Goal: Task Accomplishment & Management: Use online tool/utility

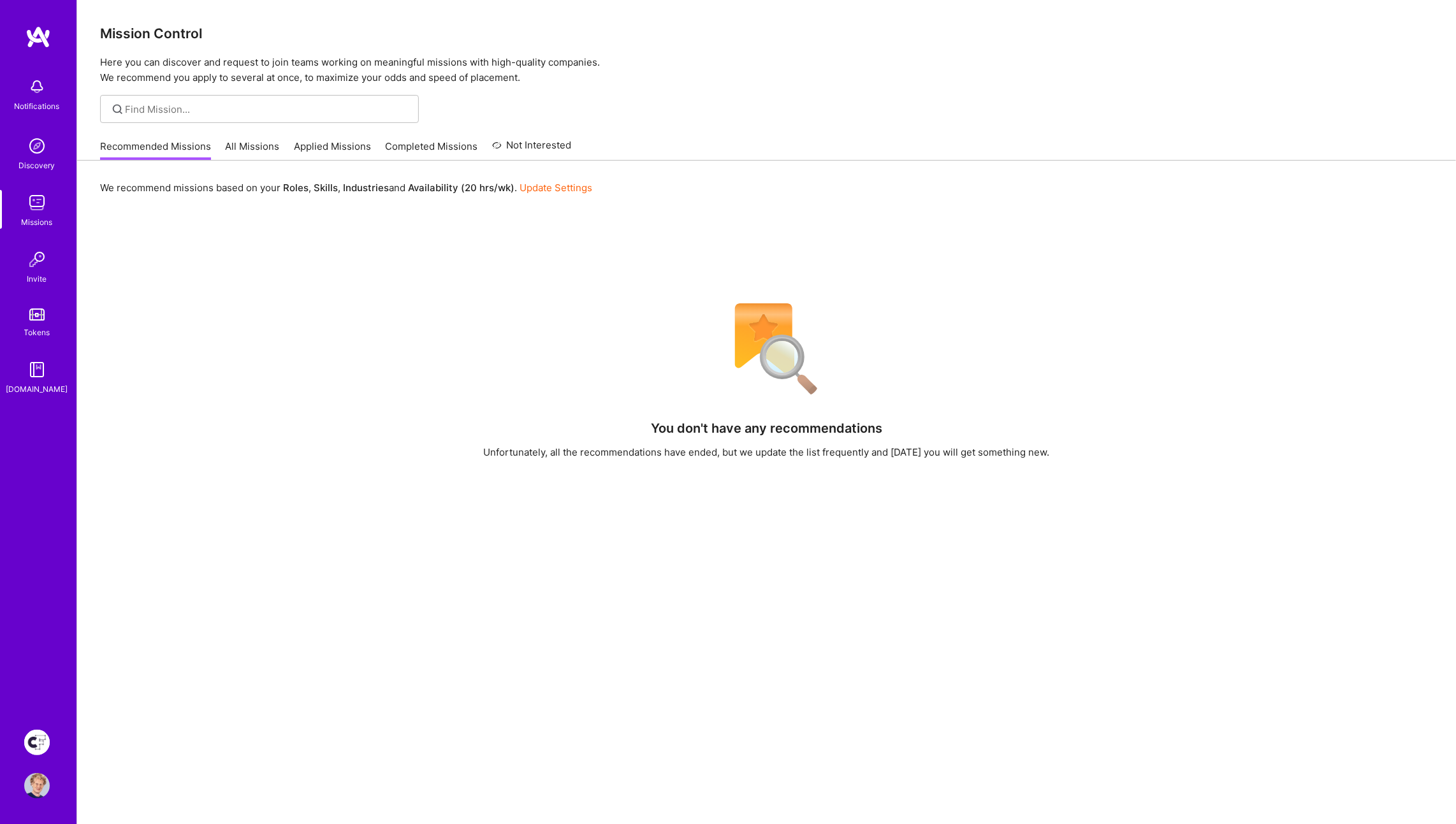
click at [34, 737] on img at bounding box center [37, 742] width 25 height 25
